Goal: Go to known website: Go to known website

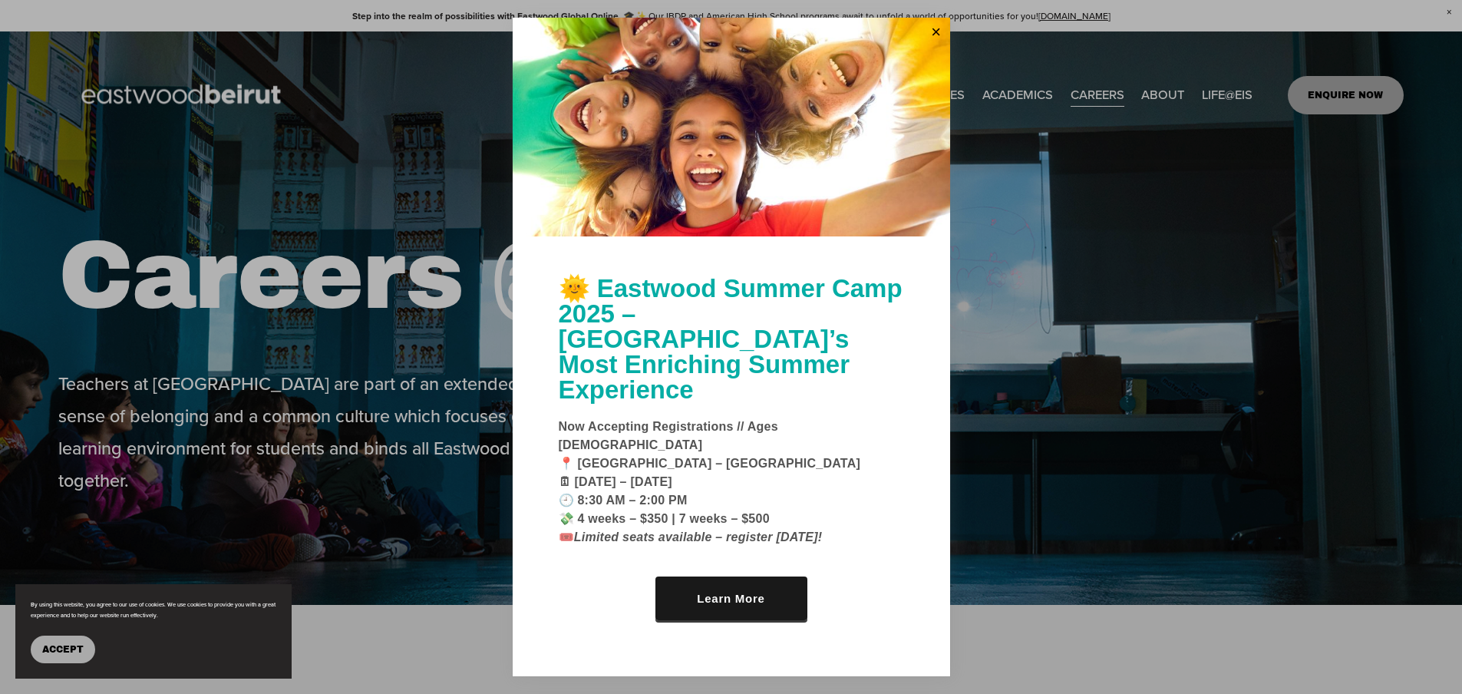
click at [715, 577] on link "Learn More" at bounding box center [732, 599] width 152 height 44
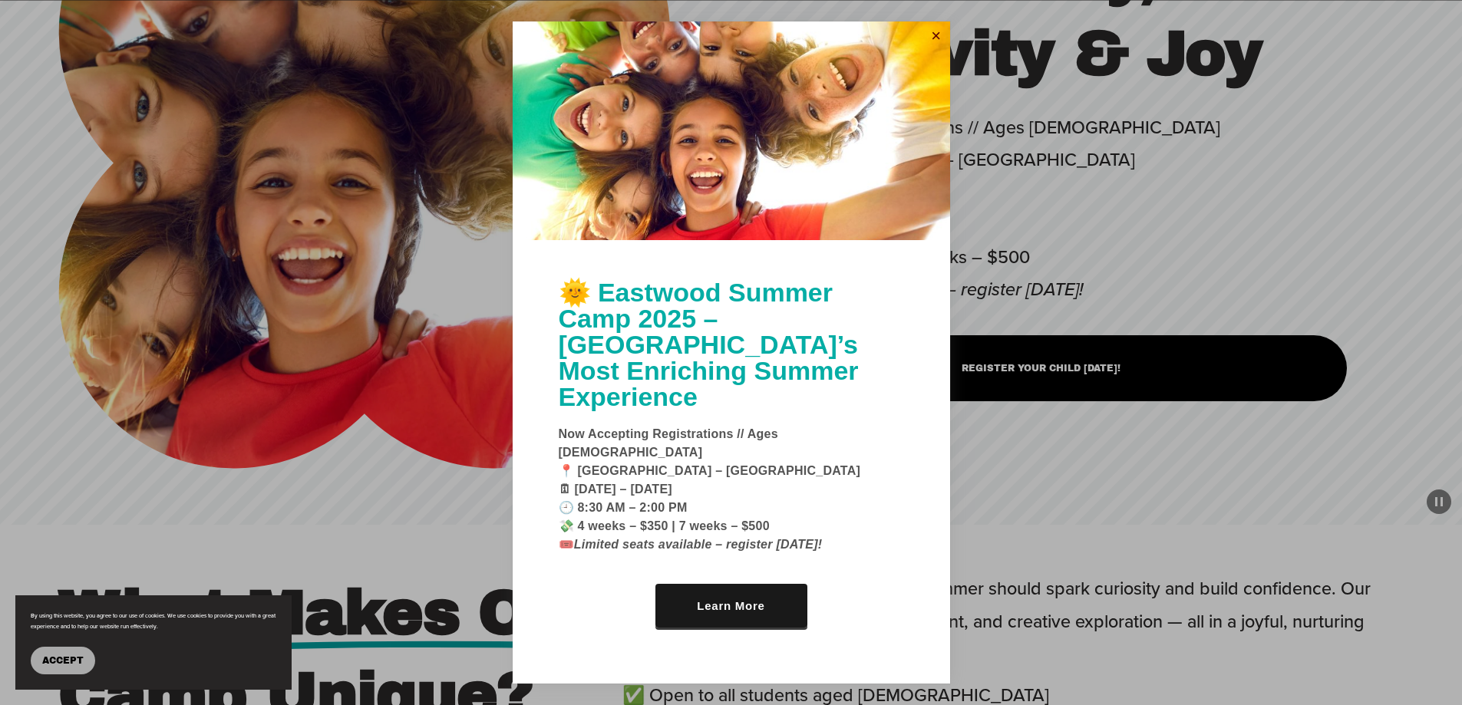
click at [941, 48] on link "Close" at bounding box center [936, 36] width 23 height 25
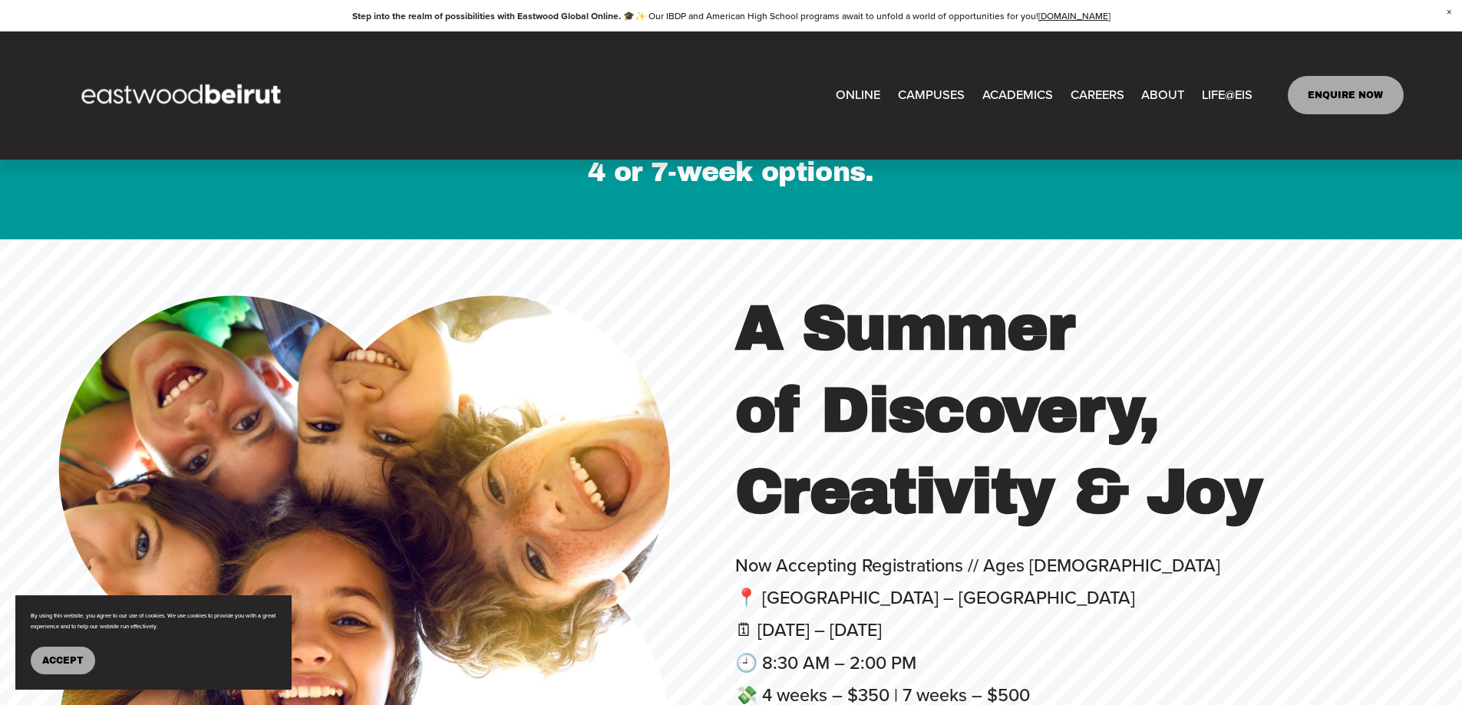
scroll to position [614, 0]
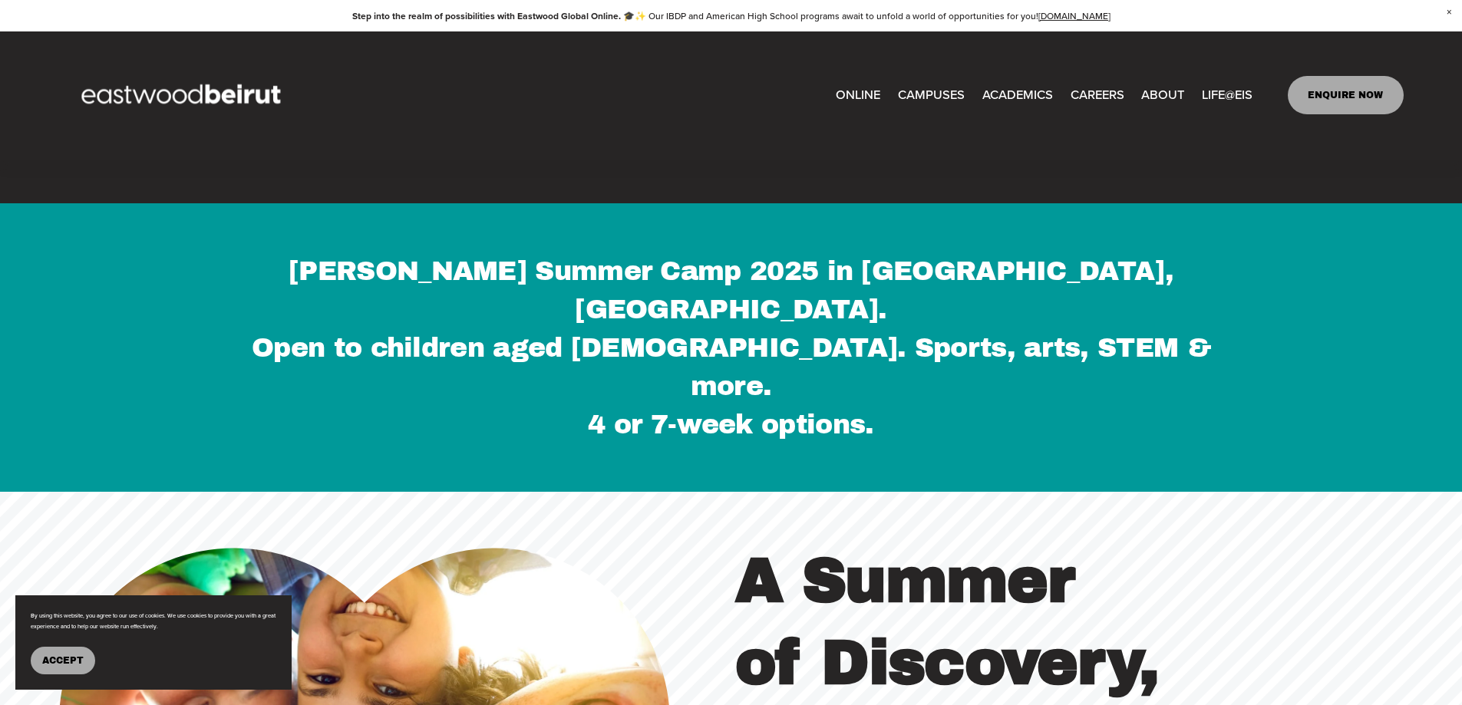
click at [0, 0] on span "Tuition & Financial Aid" at bounding box center [0, 0] width 0 height 0
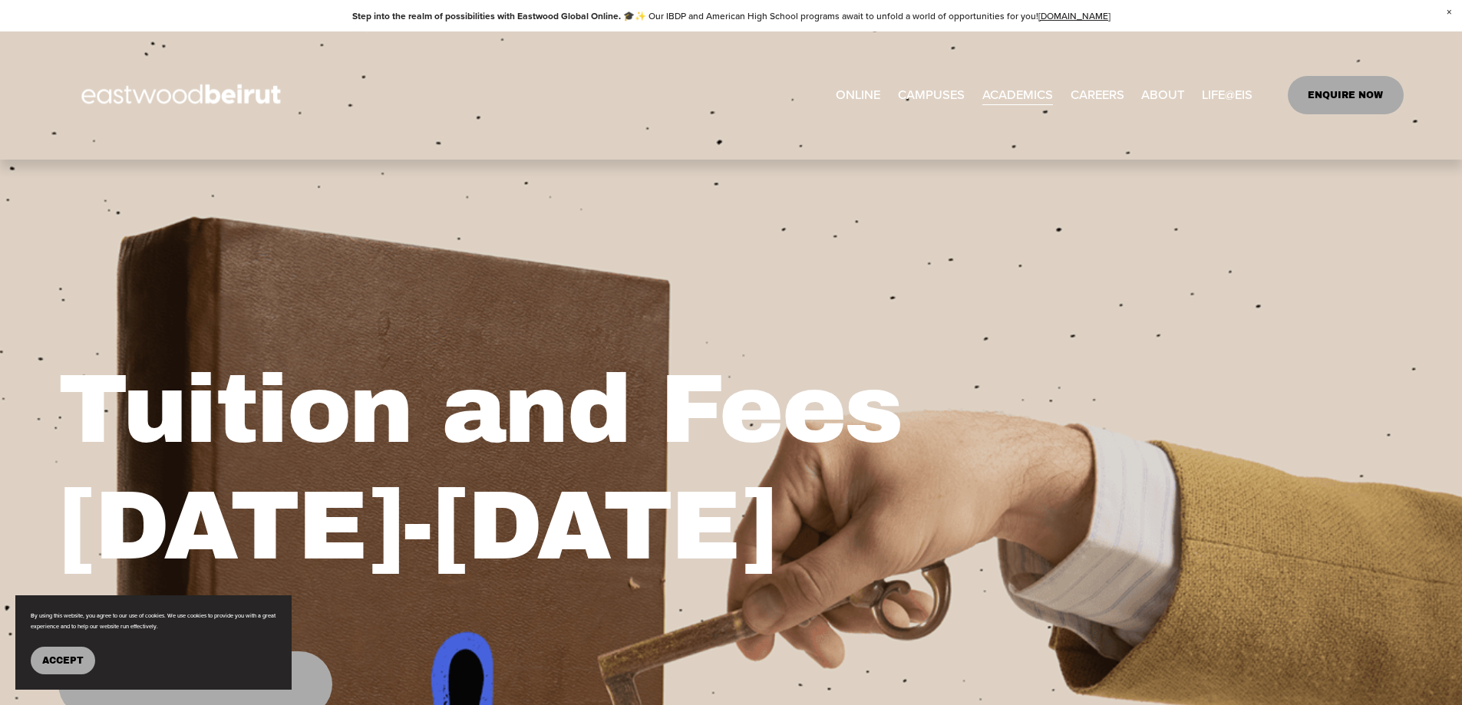
click at [1102, 94] on link "CAREERS" at bounding box center [1098, 95] width 54 height 25
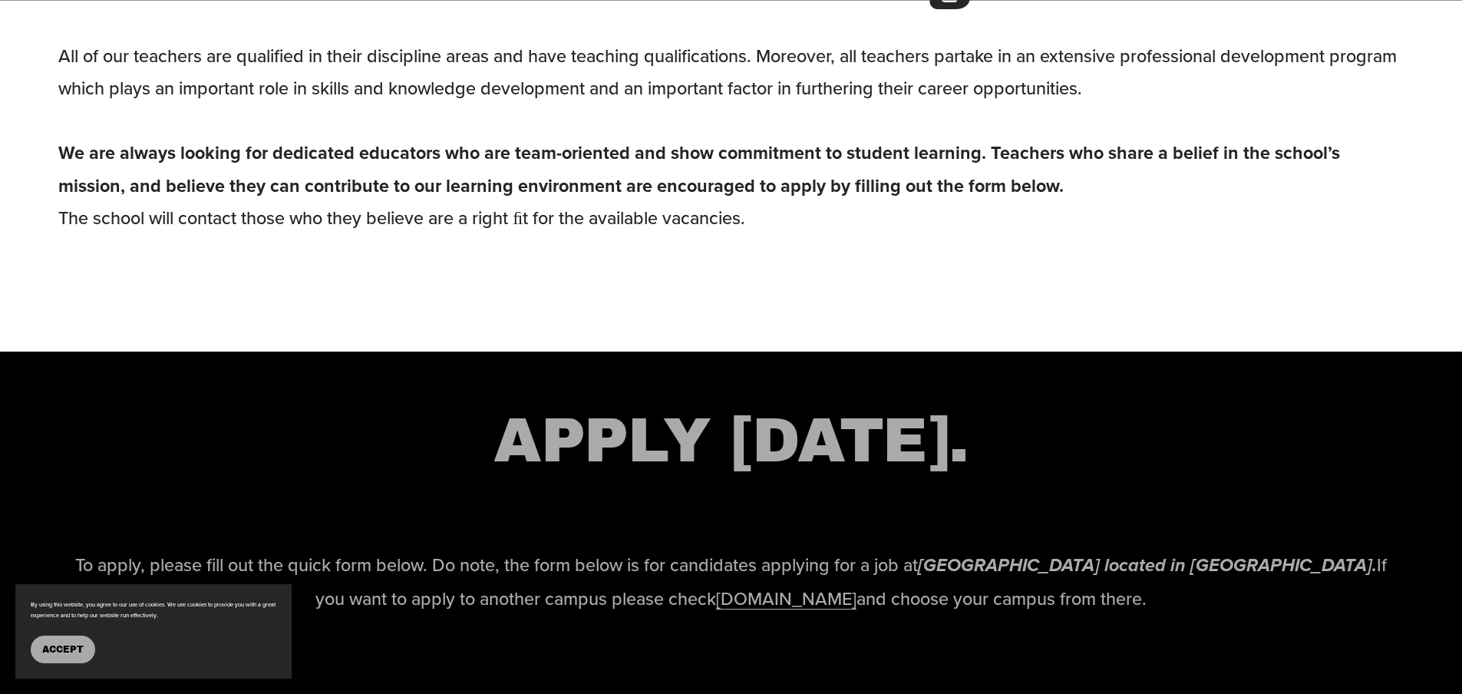
scroll to position [1842, 0]
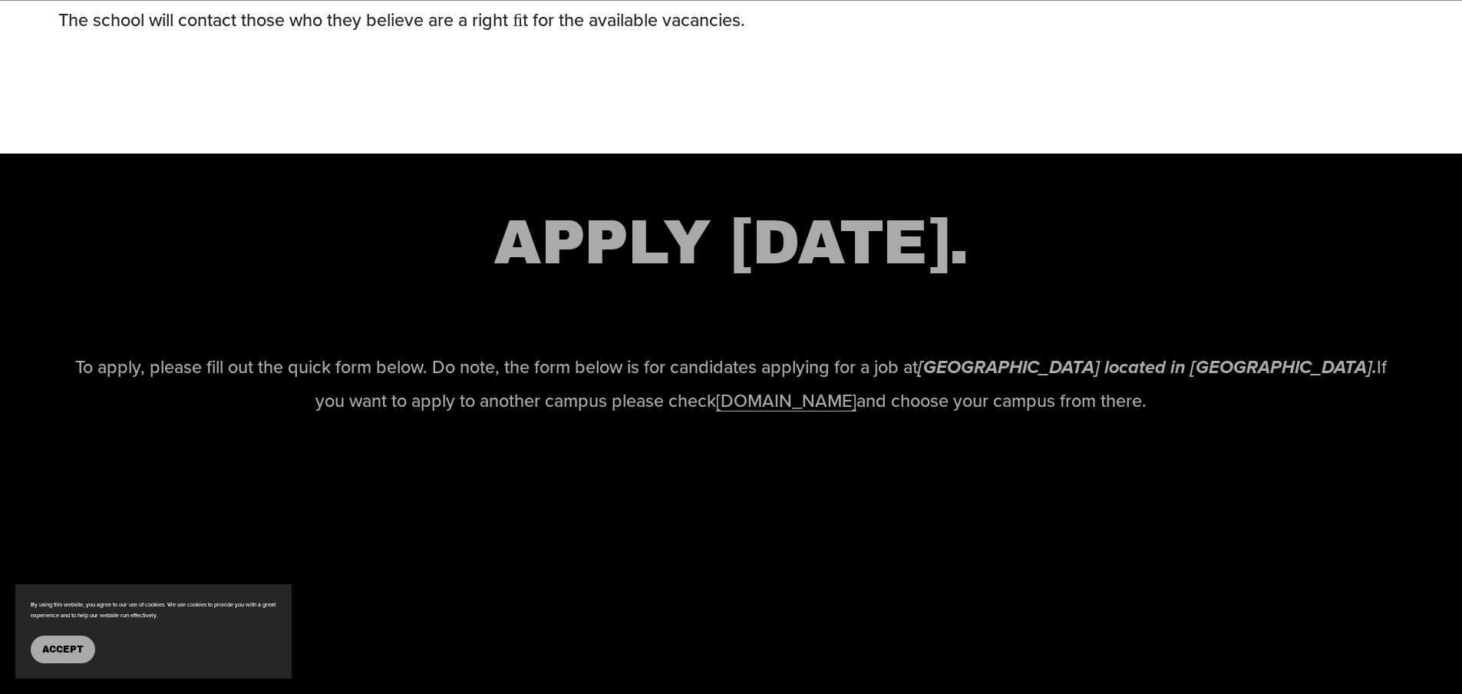
click at [808, 410] on link "[DOMAIN_NAME]" at bounding box center [786, 400] width 140 height 25
